Goal: Use online tool/utility: Utilize a website feature to perform a specific function

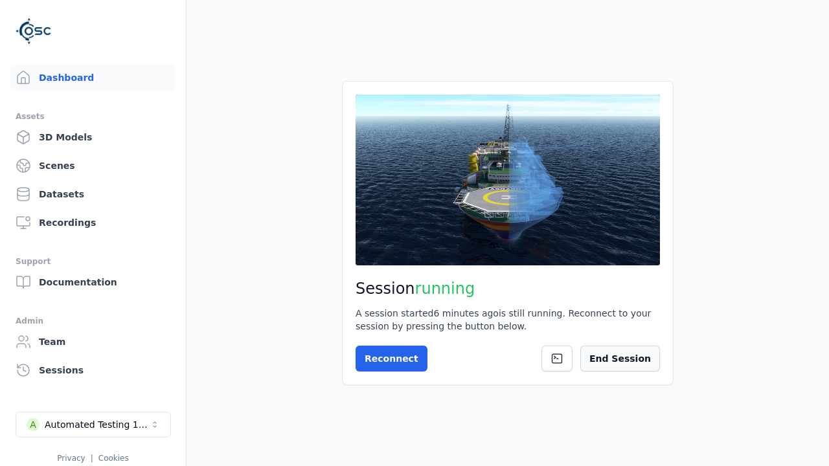
click at [624, 358] on button "End Session" at bounding box center [620, 359] width 80 height 26
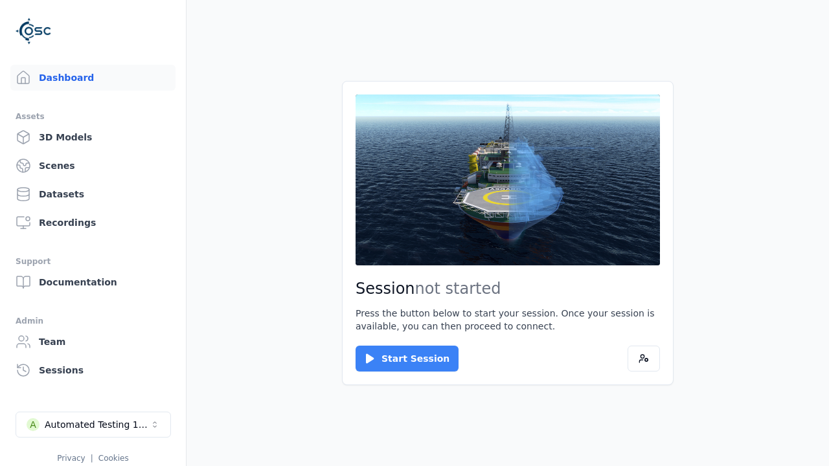
click at [399, 359] on button "Start Session" at bounding box center [407, 359] width 103 height 26
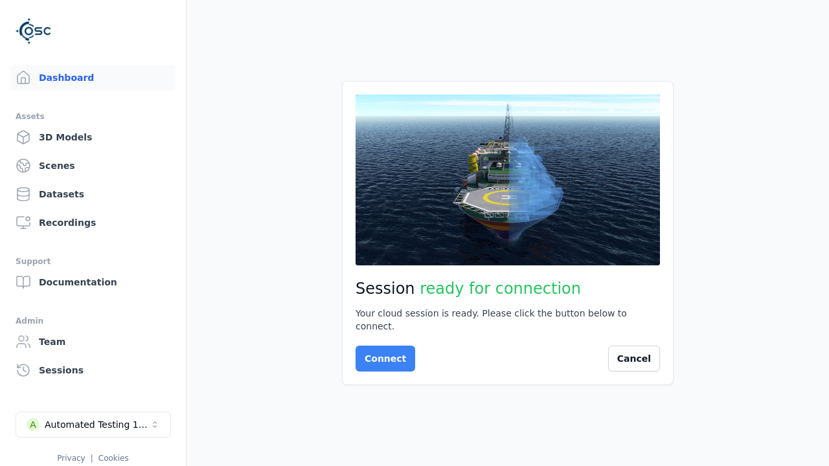
click at [382, 352] on button "Connect" at bounding box center [386, 359] width 60 height 26
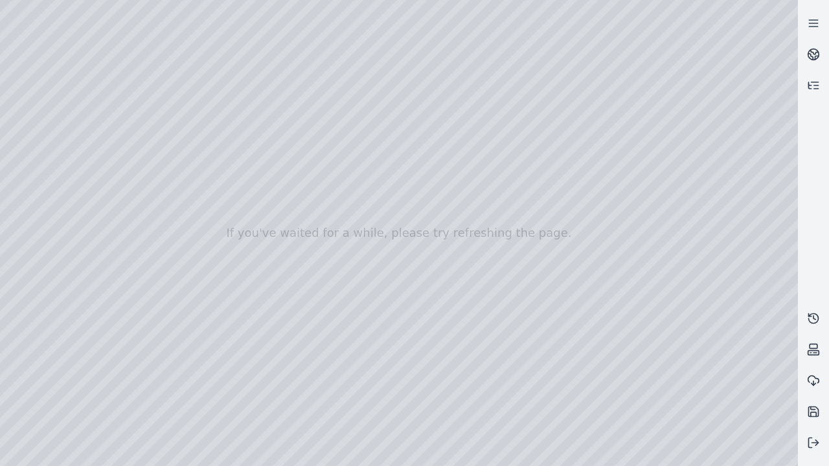
click at [7, 86] on div at bounding box center [399, 233] width 798 height 466
